Goal: Ask a question

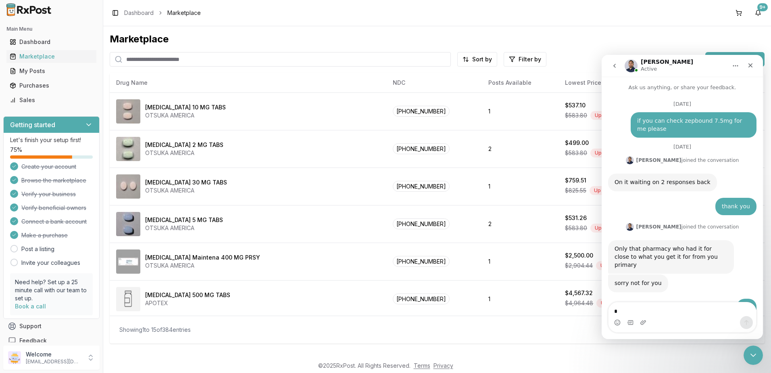
scroll to position [5551, 0]
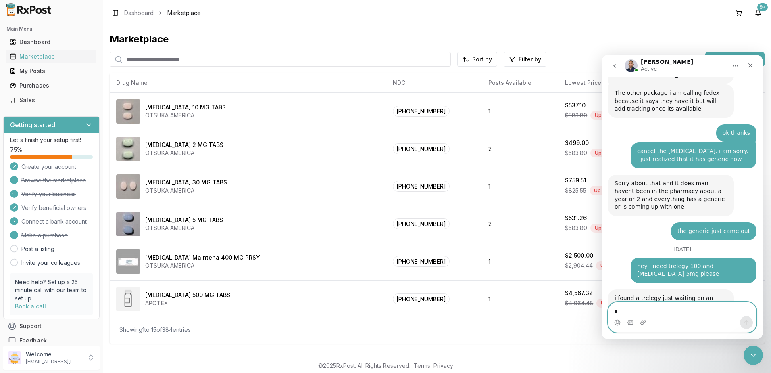
drag, startPoint x: 682, startPoint y: 308, endPoint x: 689, endPoint y: 309, distance: 6.9
click at [682, 308] on textarea "Message…" at bounding box center [683, 309] width 148 height 14
type textarea "*"
click at [614, 319] on button "Emoji picker" at bounding box center [617, 322] width 6 height 6
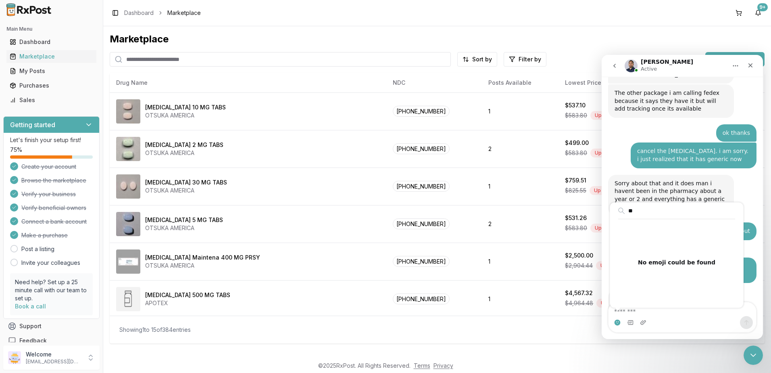
type input "*"
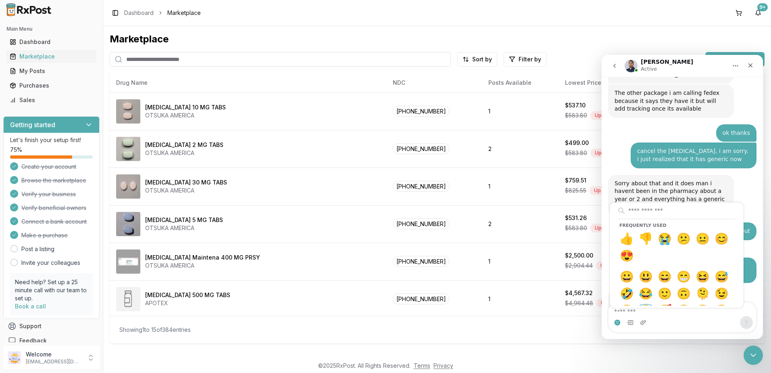
click at [575, 347] on div "Marketplace Sort by Filter by List new post Drug Name NDC Posts Available Lowes…" at bounding box center [437, 191] width 668 height 330
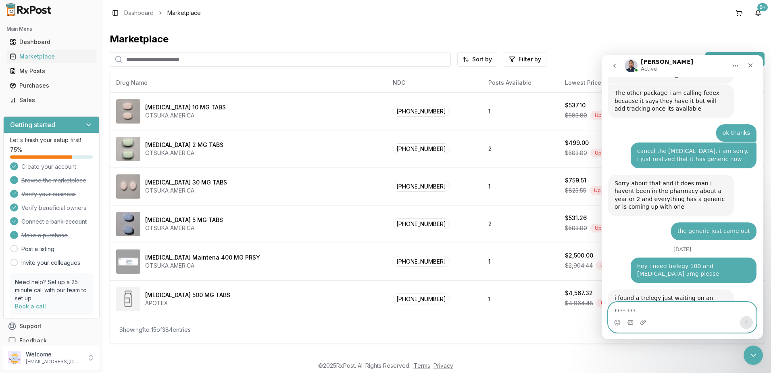
click at [654, 312] on textarea "Message…" at bounding box center [683, 309] width 148 height 14
type textarea "**********"
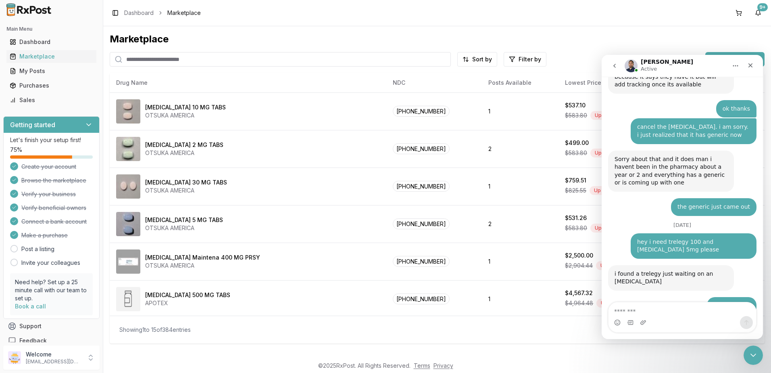
click at [236, 62] on input "search" at bounding box center [280, 59] width 341 height 15
type input "*****"
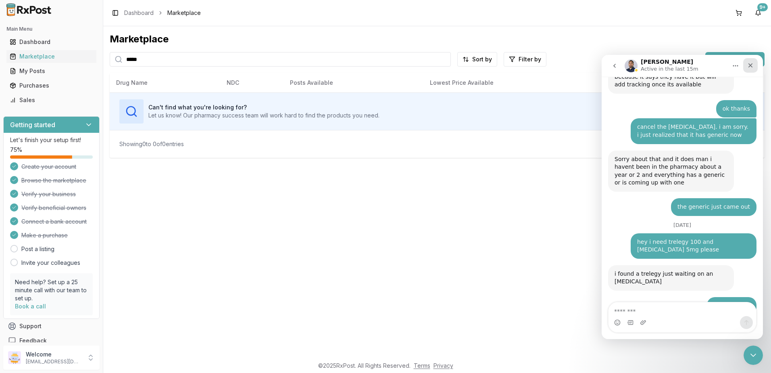
click at [750, 69] on div "Close" at bounding box center [750, 65] width 15 height 15
